Goal: Use online tool/utility: Utilize a website feature to perform a specific function

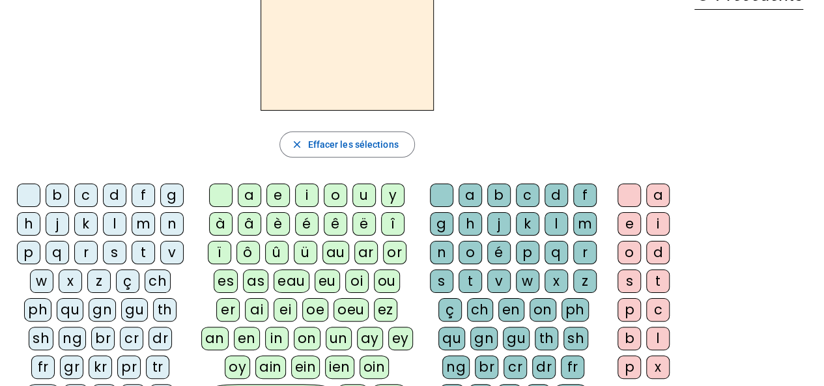
scroll to position [89, 0]
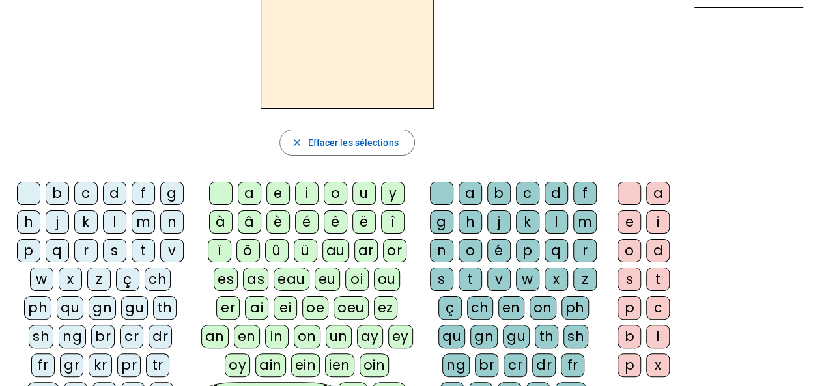
click at [144, 218] on div "m" at bounding box center [143, 221] width 23 height 23
click at [245, 199] on div "a" at bounding box center [249, 193] width 23 height 23
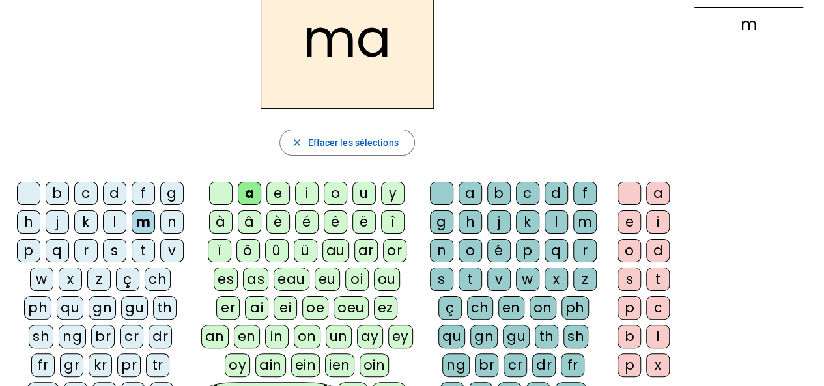
click at [558, 223] on div "l" at bounding box center [556, 221] width 23 height 23
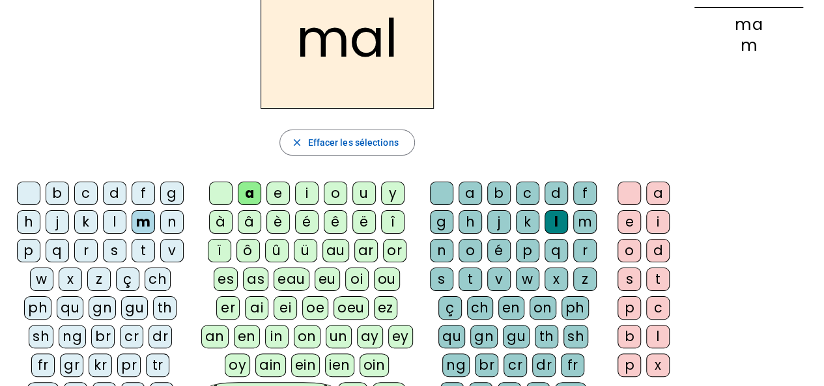
click at [59, 195] on div "b" at bounding box center [57, 193] width 23 height 23
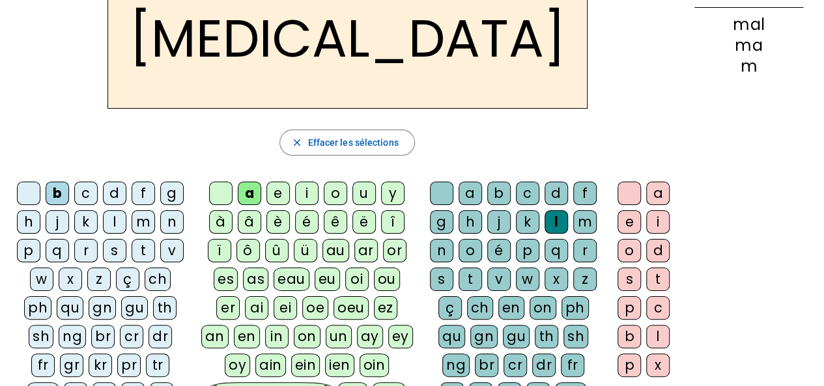
click at [440, 280] on div "s" at bounding box center [441, 279] width 23 height 23
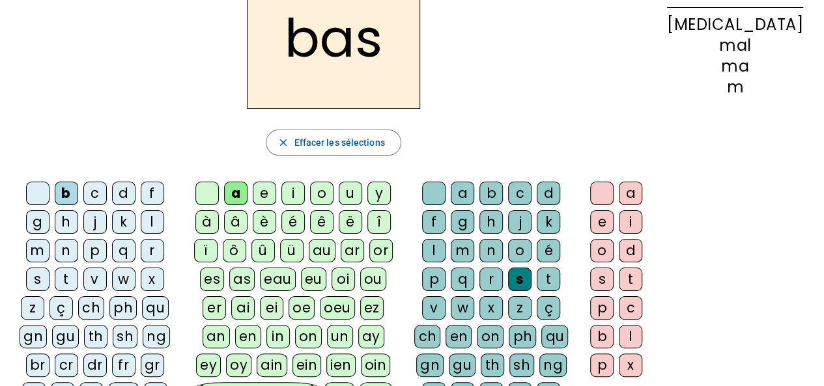
click at [83, 251] on div "p" at bounding box center [94, 250] width 23 height 23
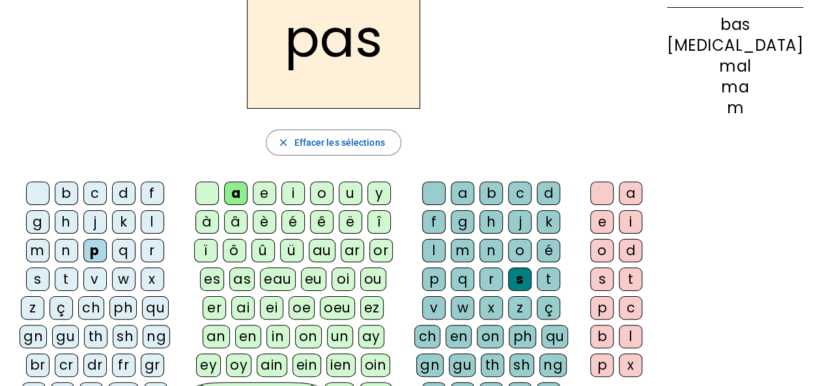
click at [78, 268] on div "t" at bounding box center [66, 279] width 23 height 23
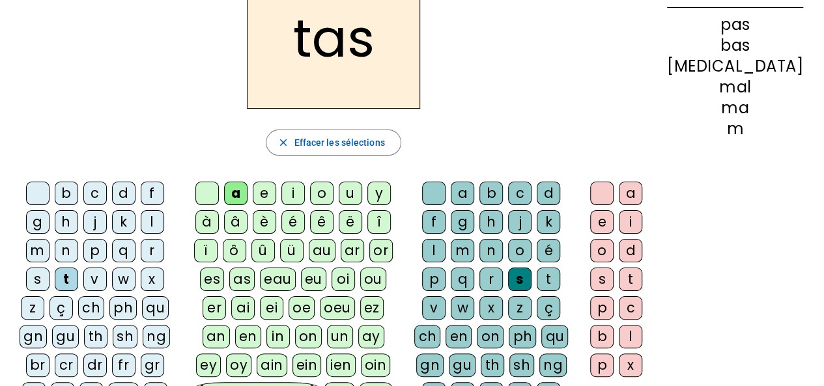
click at [107, 268] on div "v" at bounding box center [94, 279] width 23 height 23
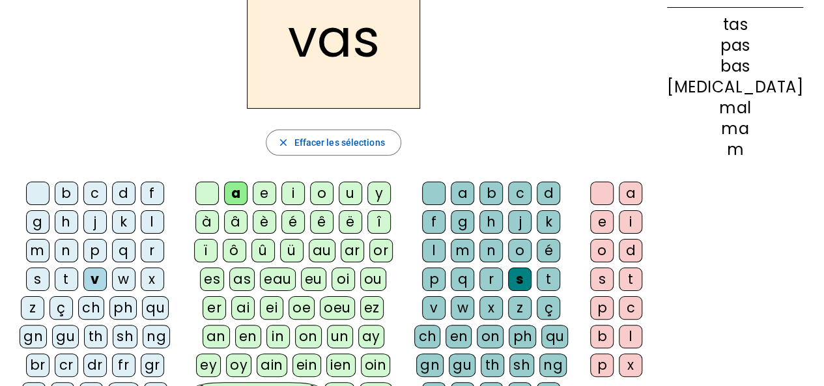
click at [141, 246] on div "r" at bounding box center [152, 250] width 23 height 23
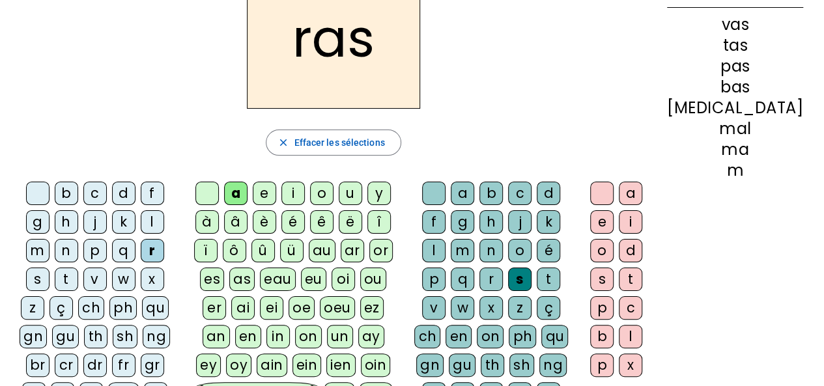
click at [537, 276] on div "t" at bounding box center [548, 279] width 23 height 23
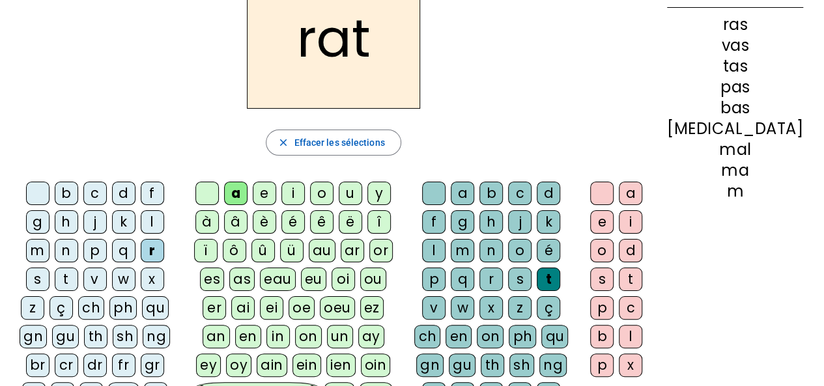
click at [50, 239] on div "m" at bounding box center [37, 250] width 23 height 23
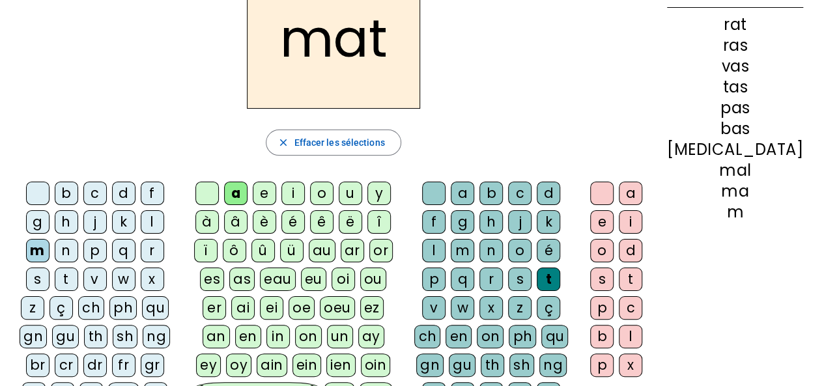
click at [334, 186] on div "o" at bounding box center [321, 193] width 23 height 23
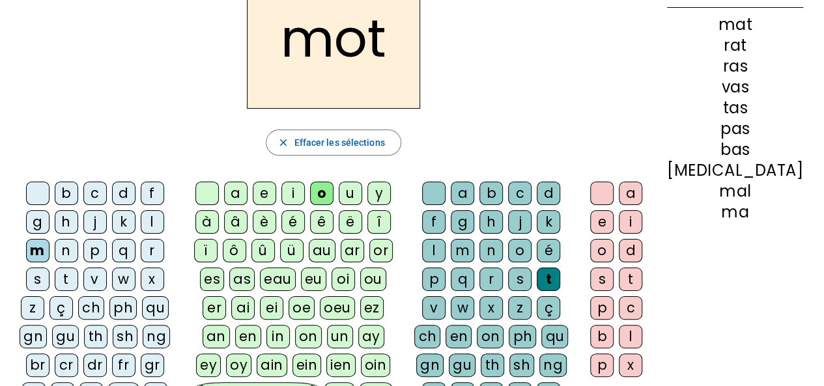
click at [83, 250] on div "p" at bounding box center [94, 250] width 23 height 23
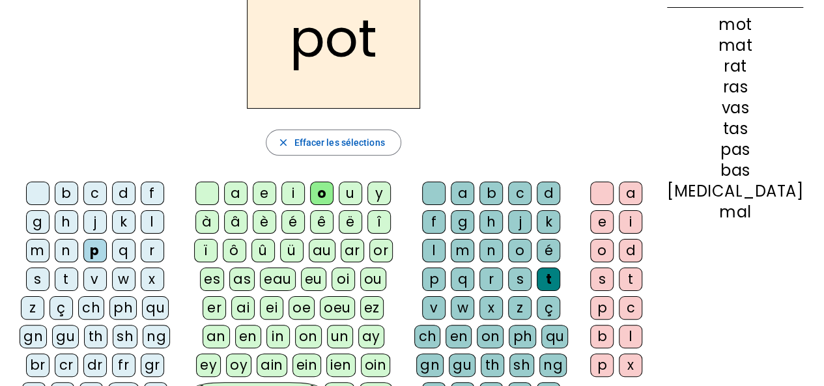
click at [141, 218] on div "l" at bounding box center [152, 221] width 23 height 23
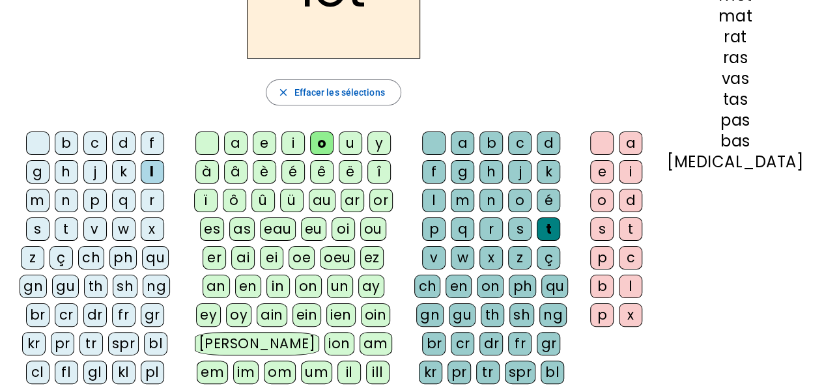
scroll to position [143, 0]
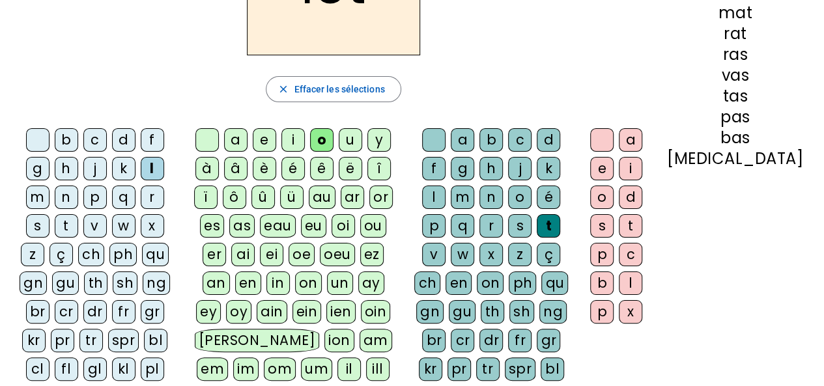
click at [164, 358] on div "pl" at bounding box center [152, 369] width 23 height 23
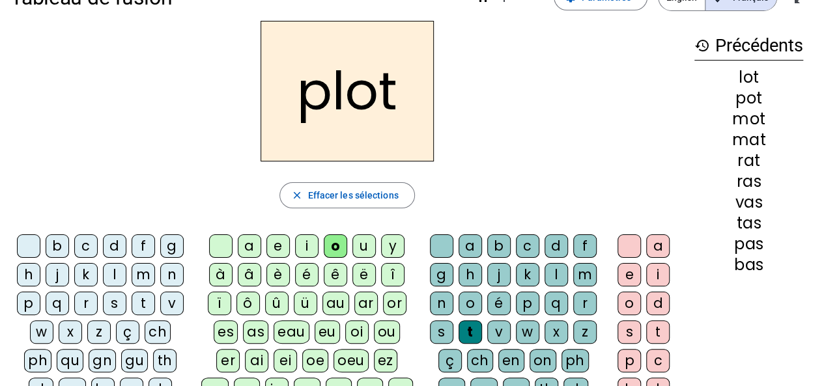
scroll to position [0, 0]
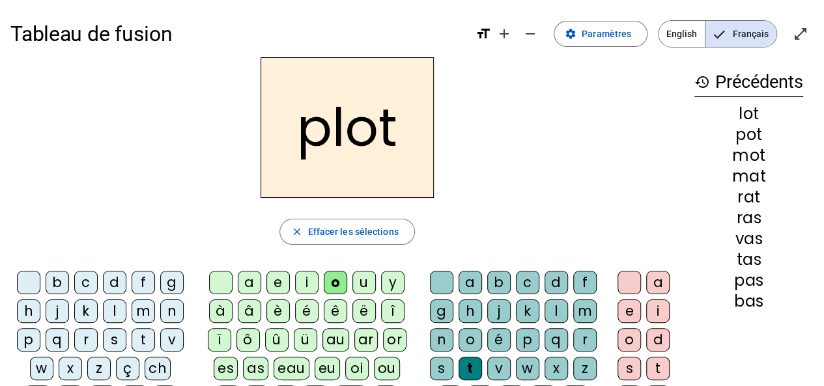
click at [248, 278] on div "a" at bounding box center [249, 282] width 23 height 23
